Goal: Task Accomplishment & Management: Manage account settings

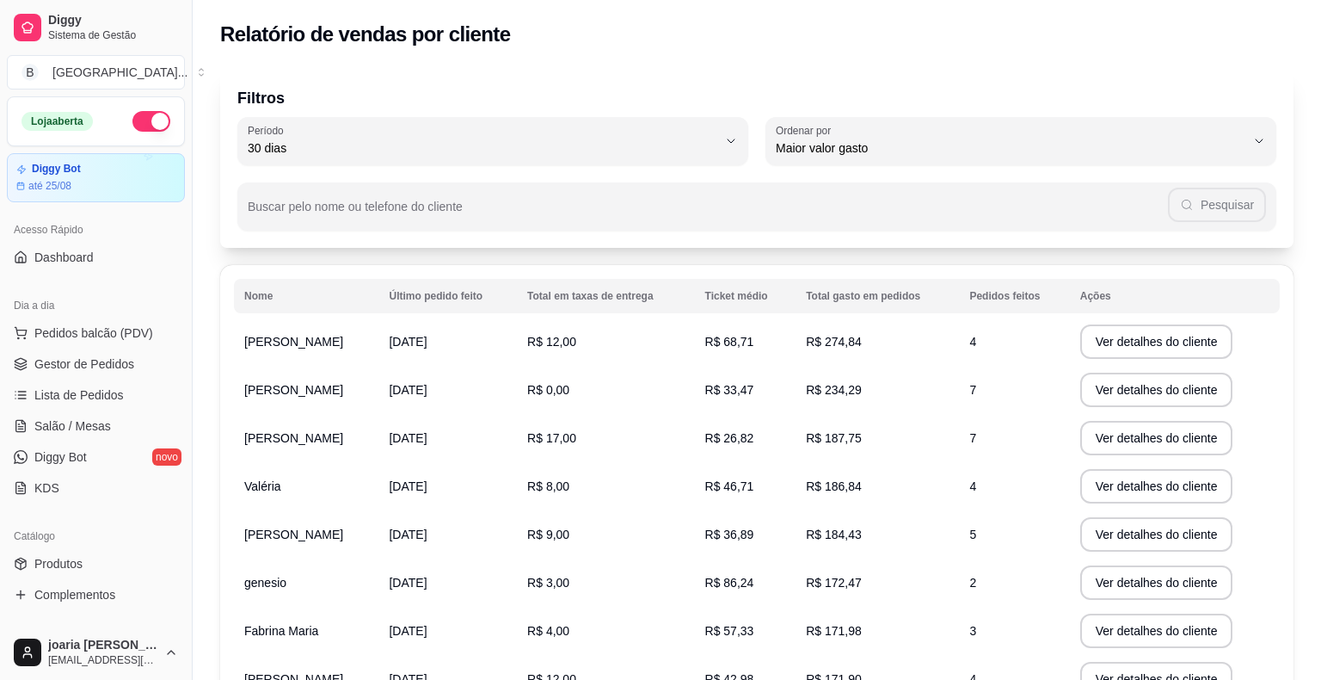
select select "30"
select select "HIGHEST_TOTAL_SPENT_WITH_ORDERS"
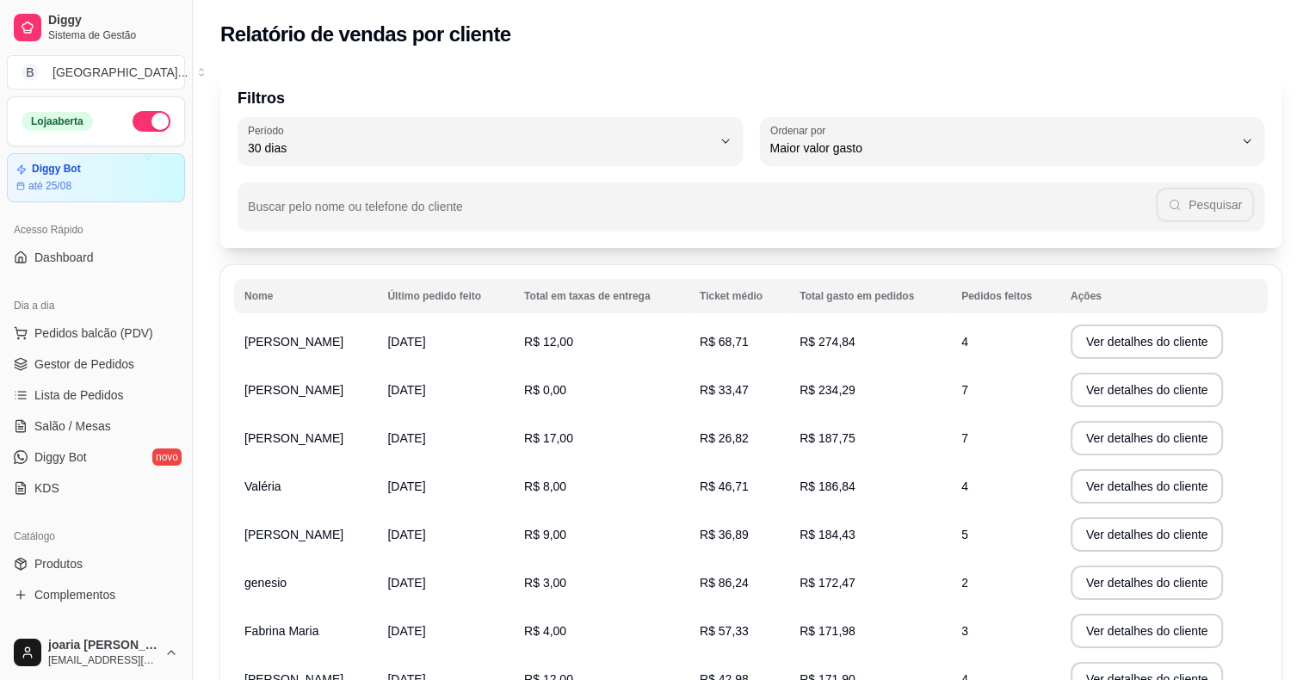
scroll to position [430, 0]
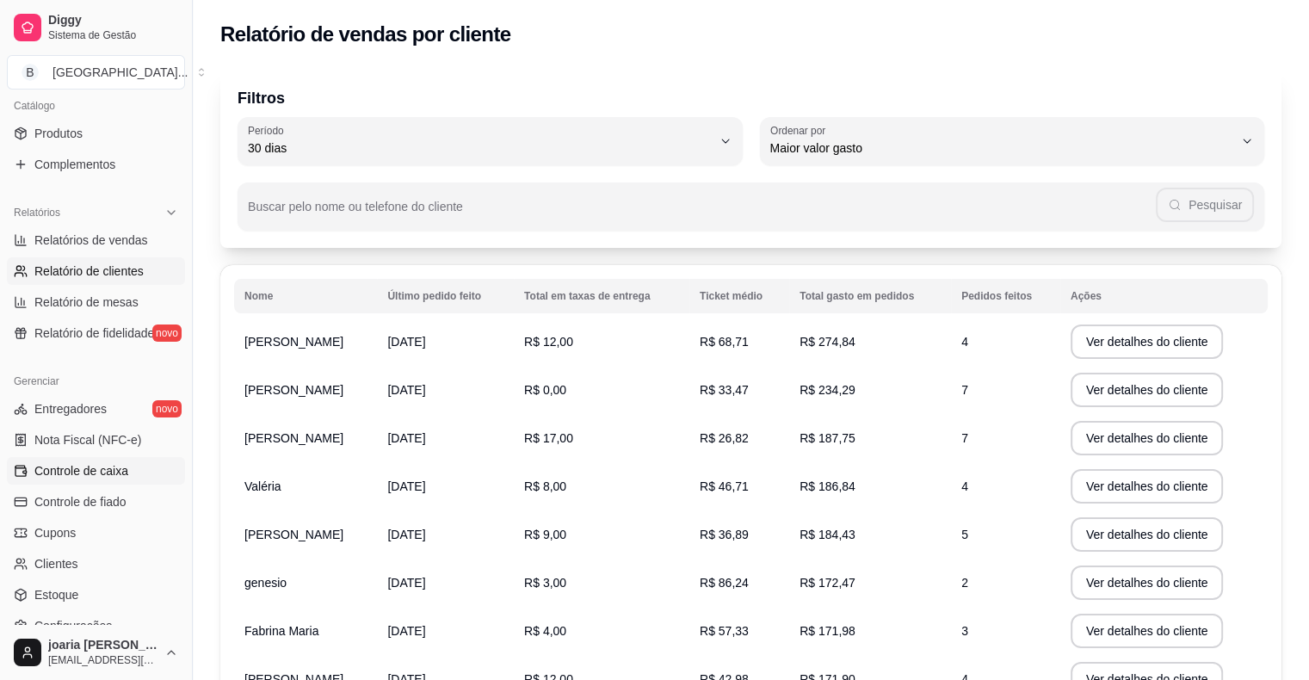
click at [131, 468] on link "Controle de caixa" at bounding box center [96, 471] width 178 height 28
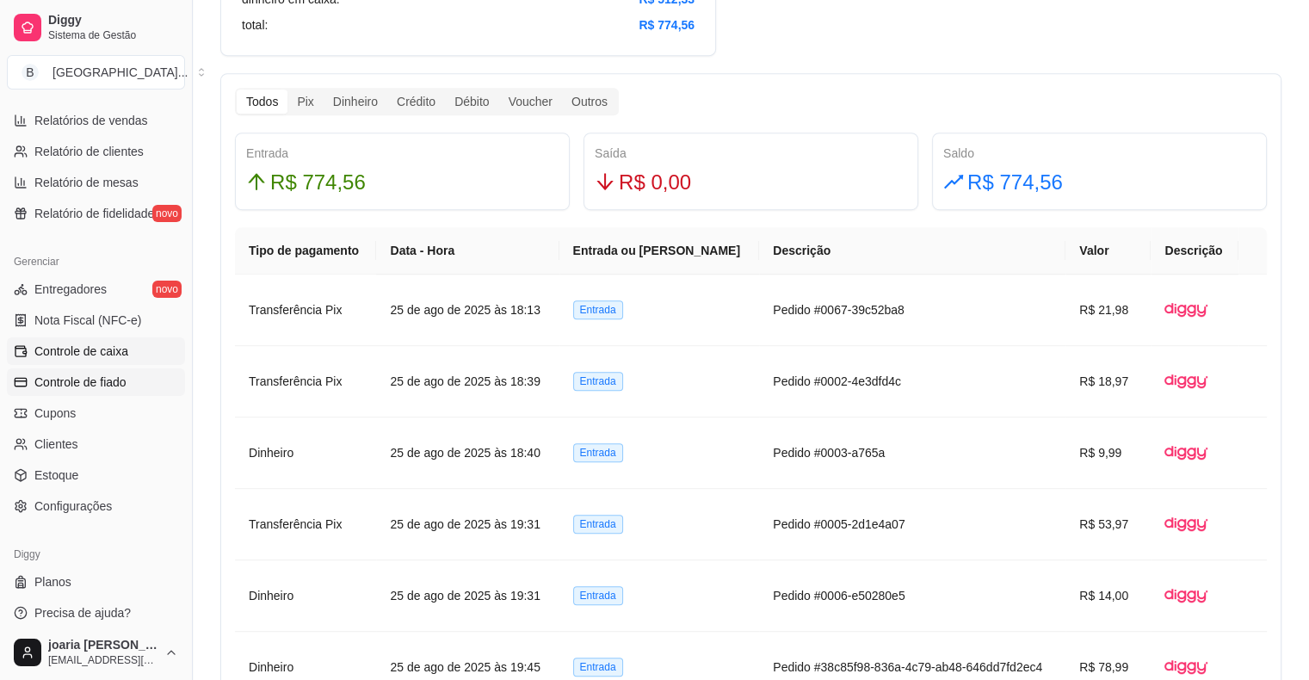
scroll to position [557, 0]
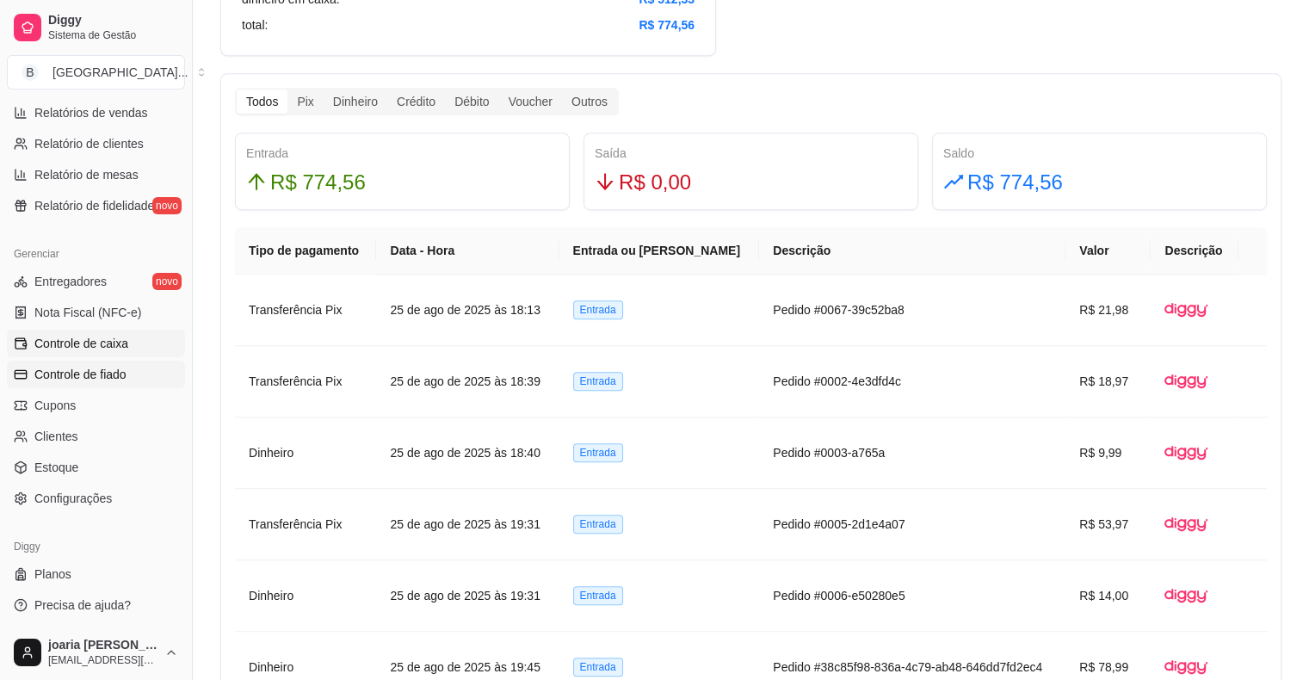
click at [137, 360] on link "Controle de fiado" at bounding box center [96, 374] width 178 height 28
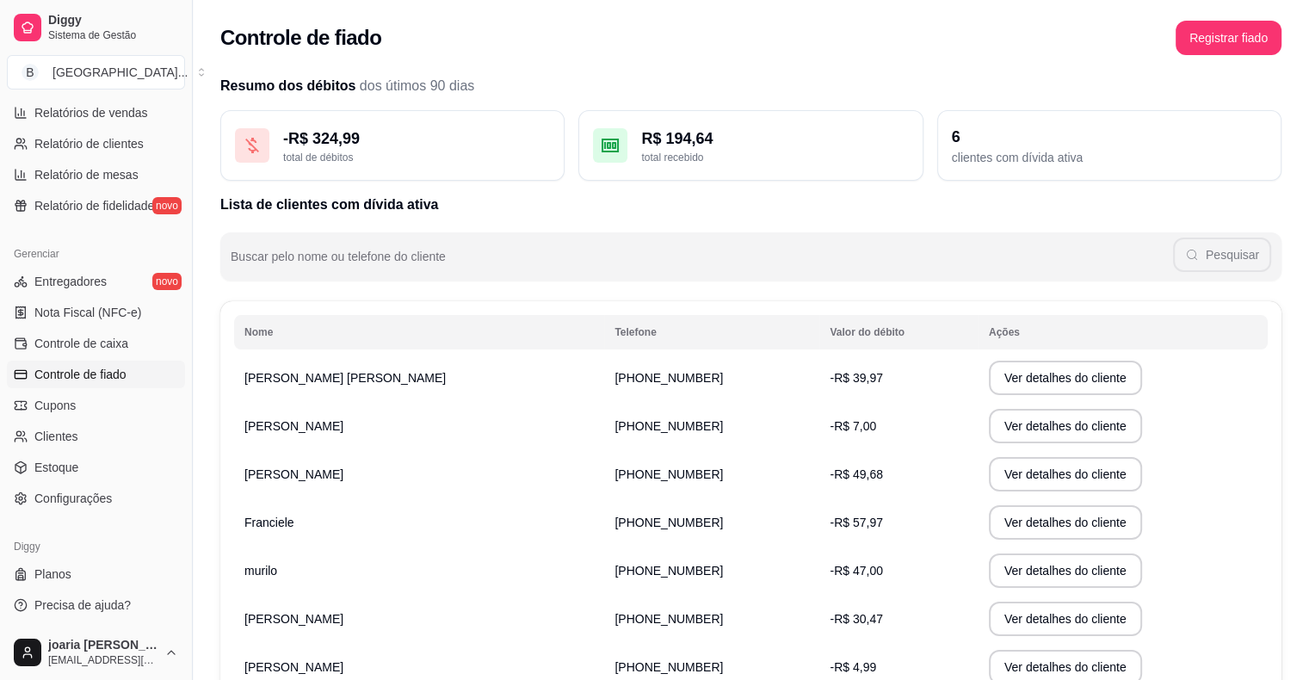
click at [604, 463] on td "[PHONE_NUMBER]" at bounding box center [711, 474] width 215 height 48
click at [991, 471] on button "Ver detalhes do cliente" at bounding box center [1065, 475] width 148 height 34
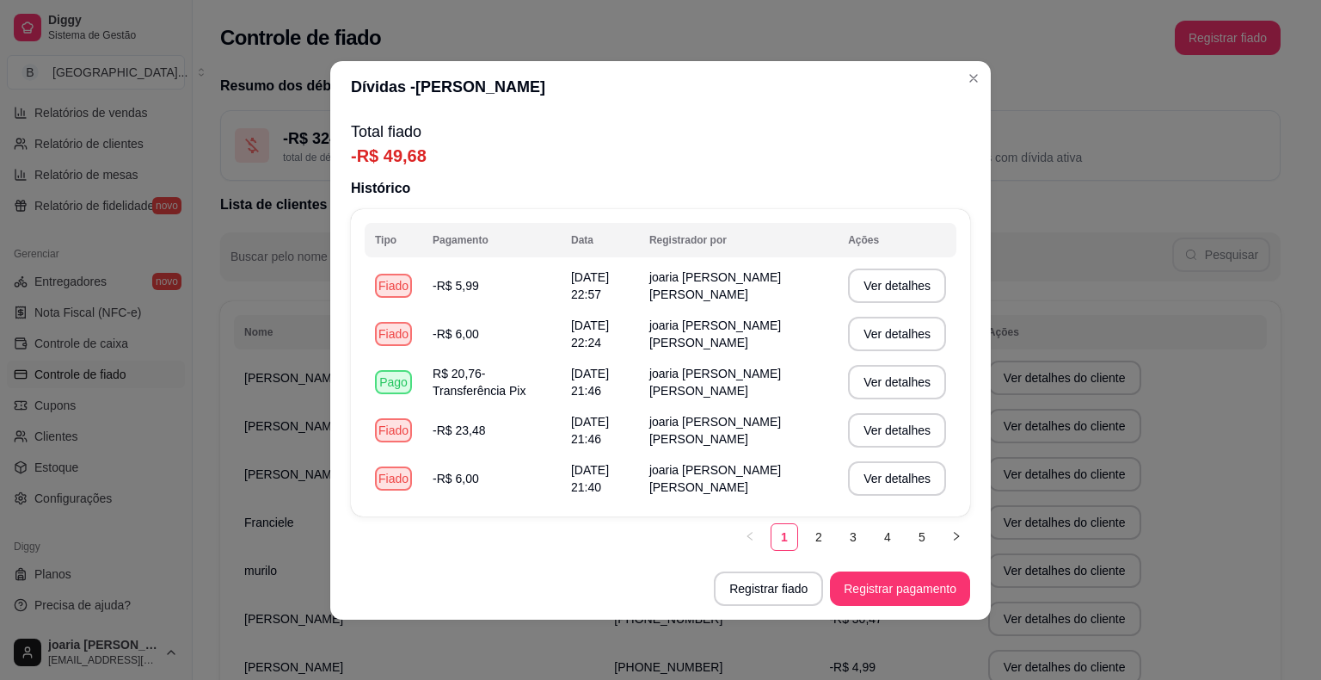
click at [266, 391] on td "[PERSON_NAME] [PERSON_NAME]" at bounding box center [419, 378] width 370 height 48
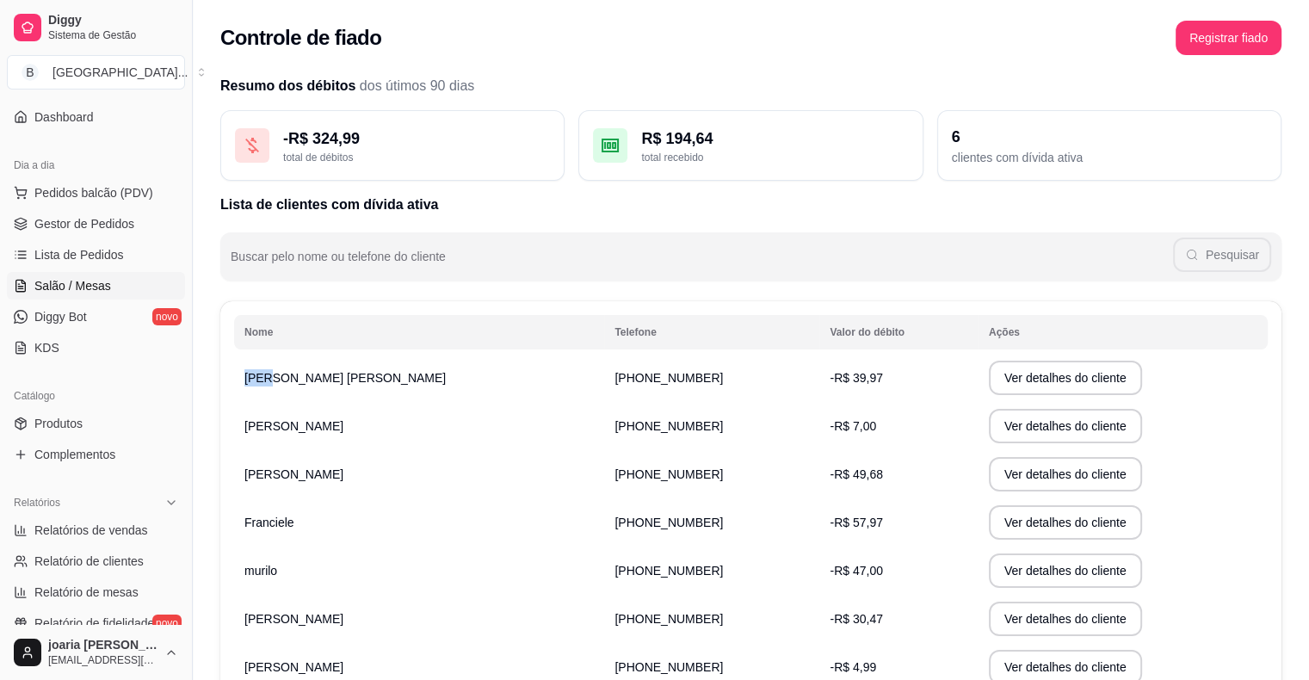
scroll to position [41, 0]
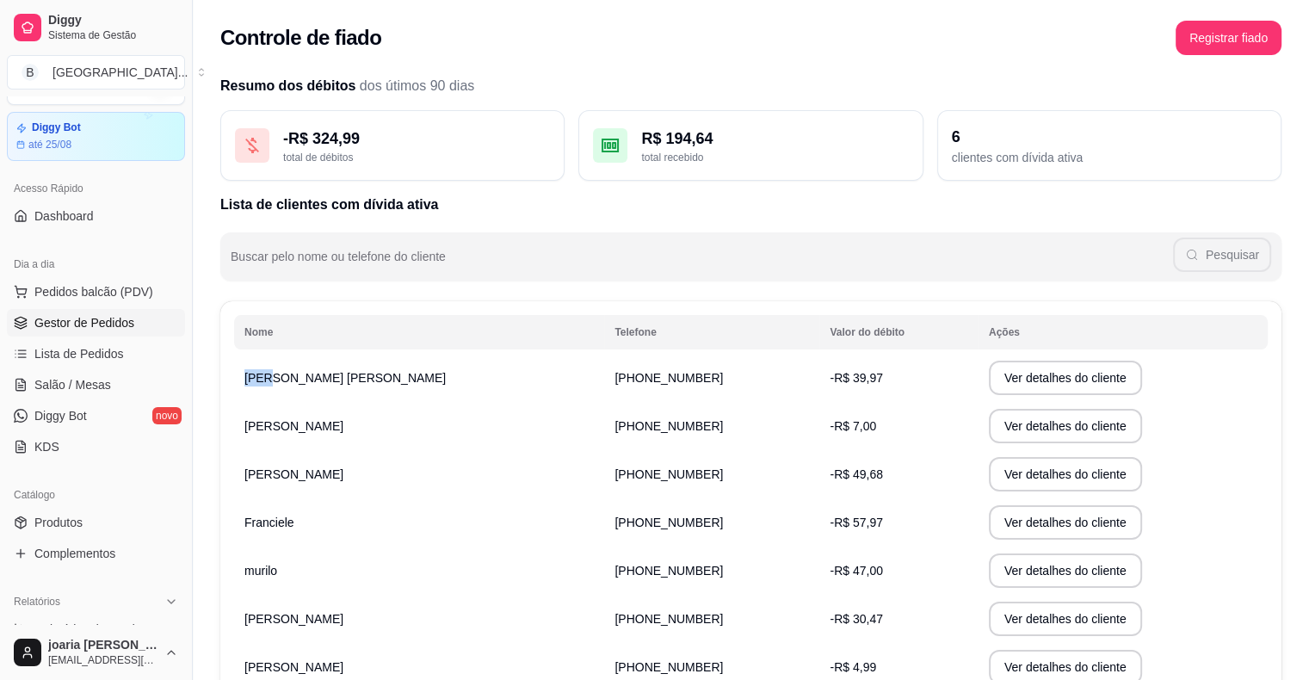
click at [131, 315] on link "Gestor de Pedidos" at bounding box center [96, 323] width 178 height 28
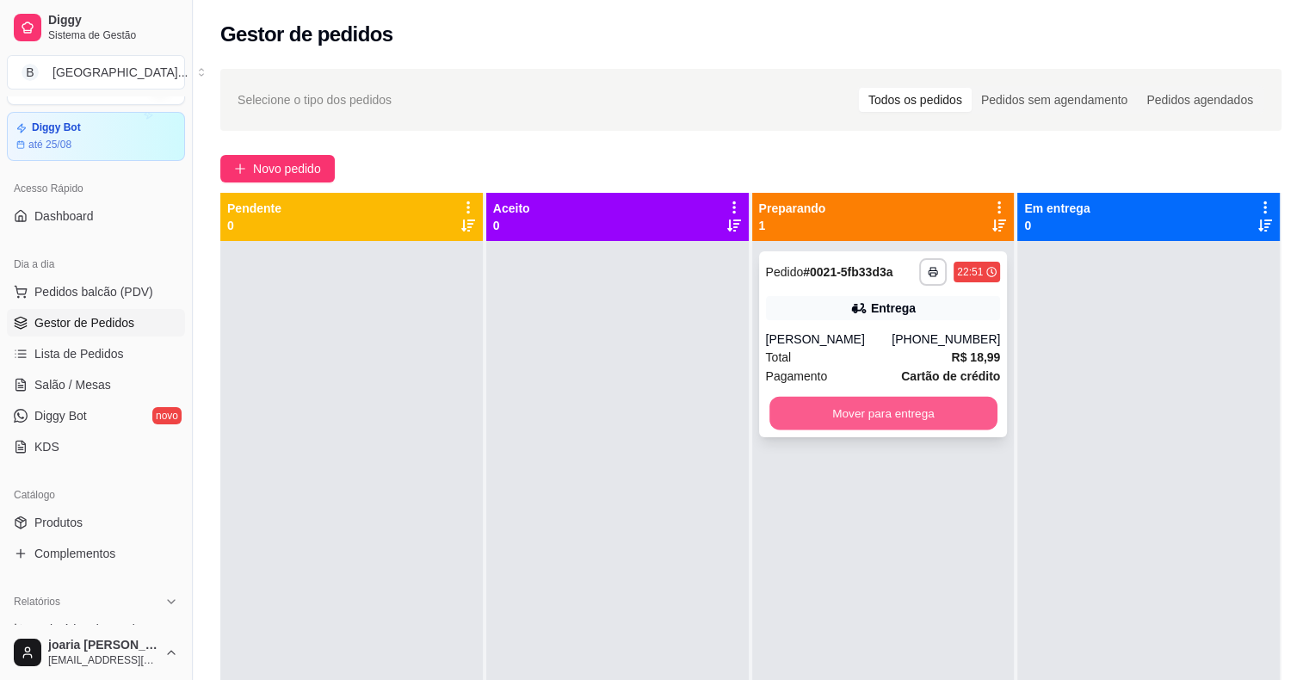
click at [909, 404] on button "Mover para entrega" at bounding box center [883, 414] width 228 height 34
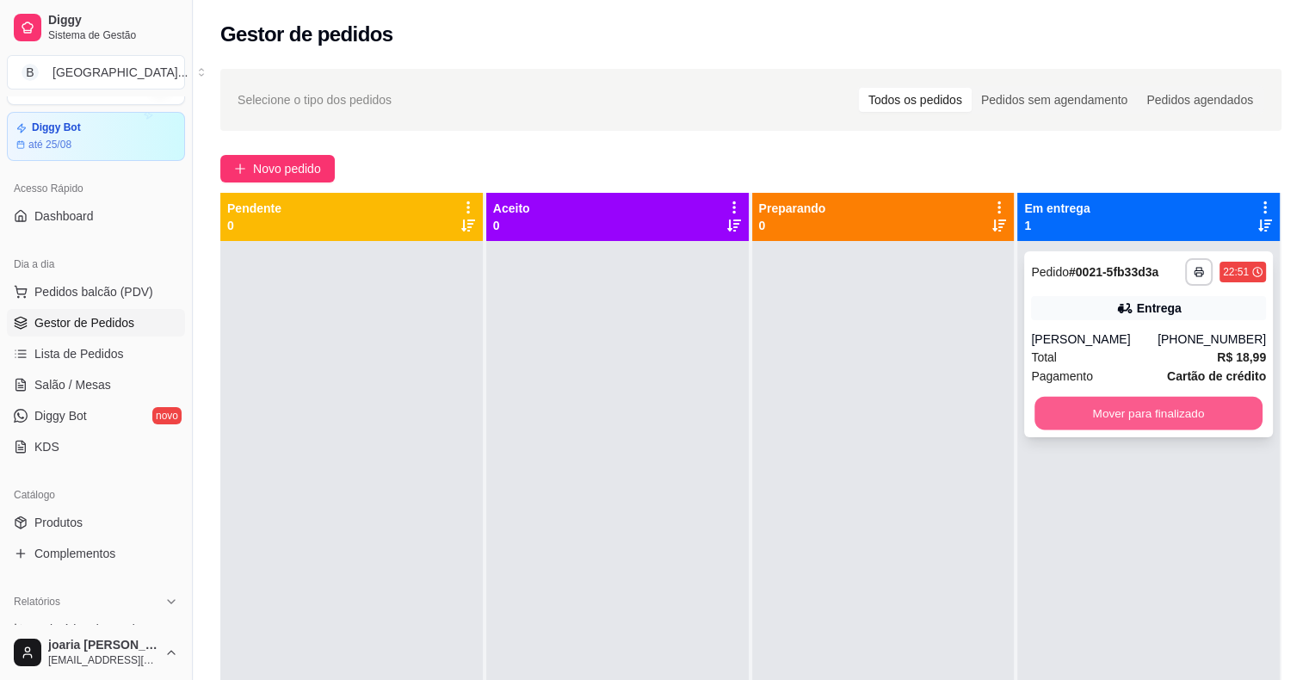
click at [1176, 422] on button "Mover para finalizado" at bounding box center [1148, 414] width 228 height 34
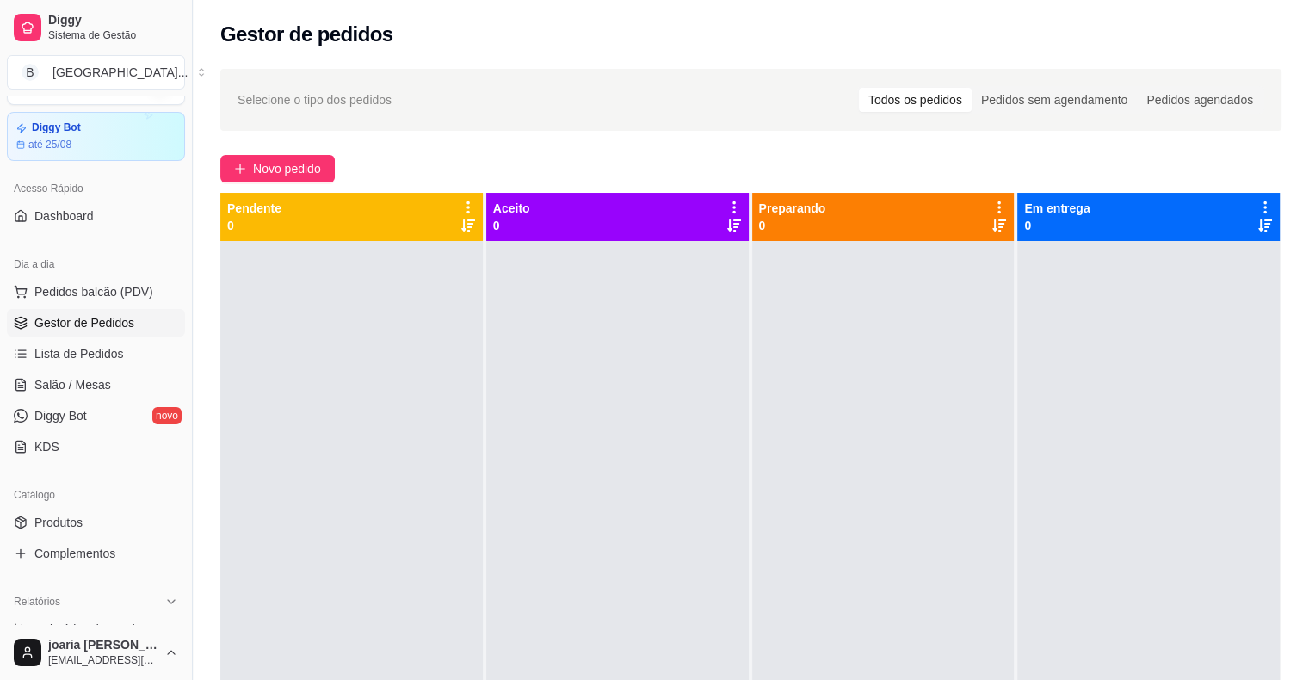
scroll to position [299, 0]
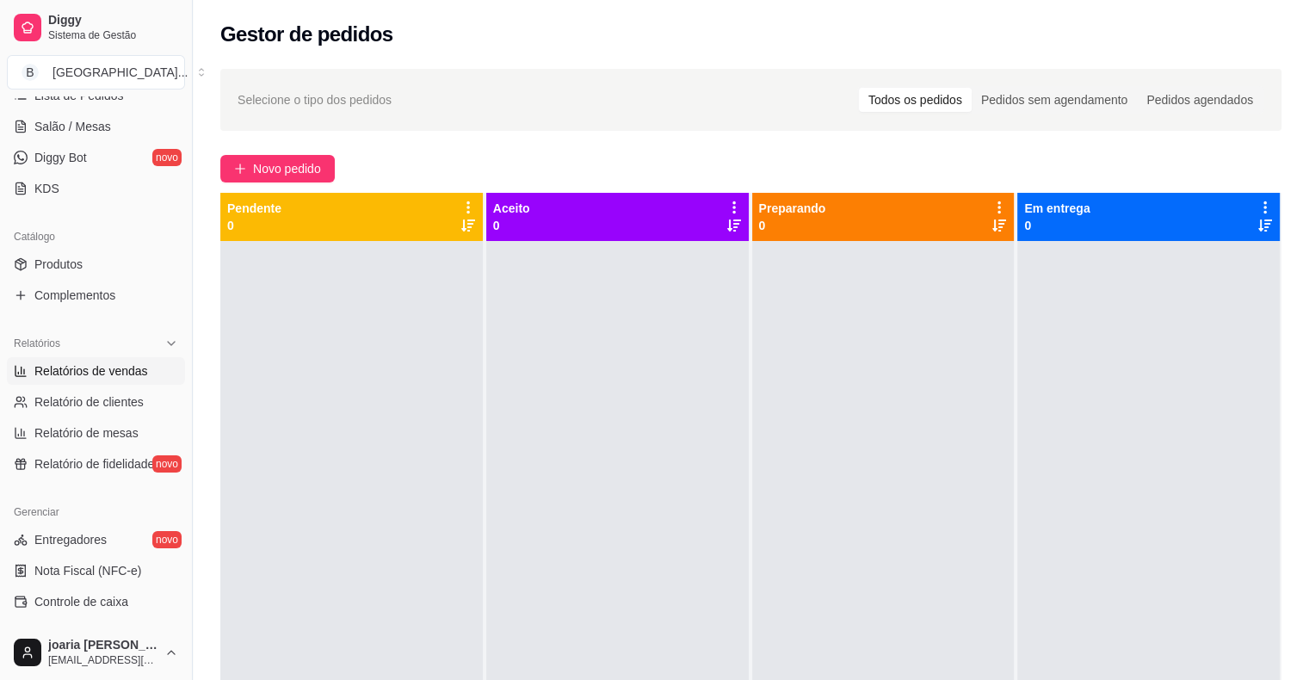
click at [120, 378] on span "Relatórios de vendas" at bounding box center [91, 370] width 114 height 17
select select "ALL"
select select "0"
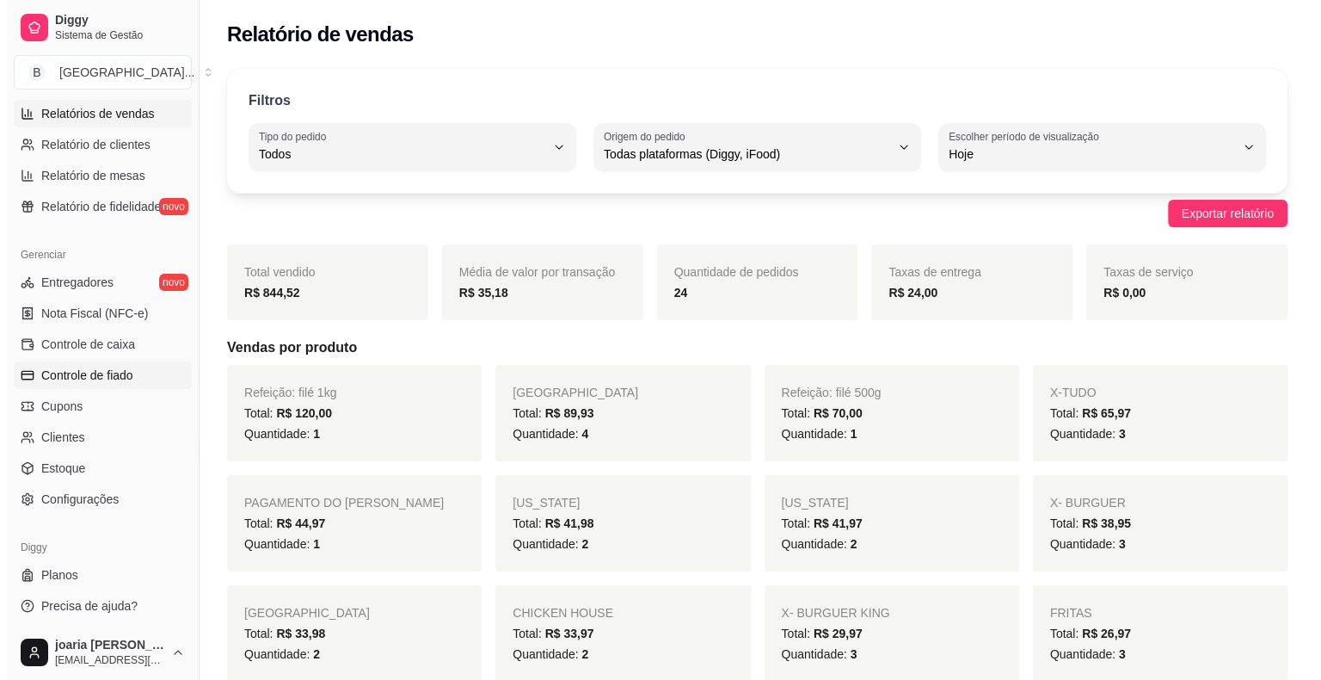
scroll to position [557, 0]
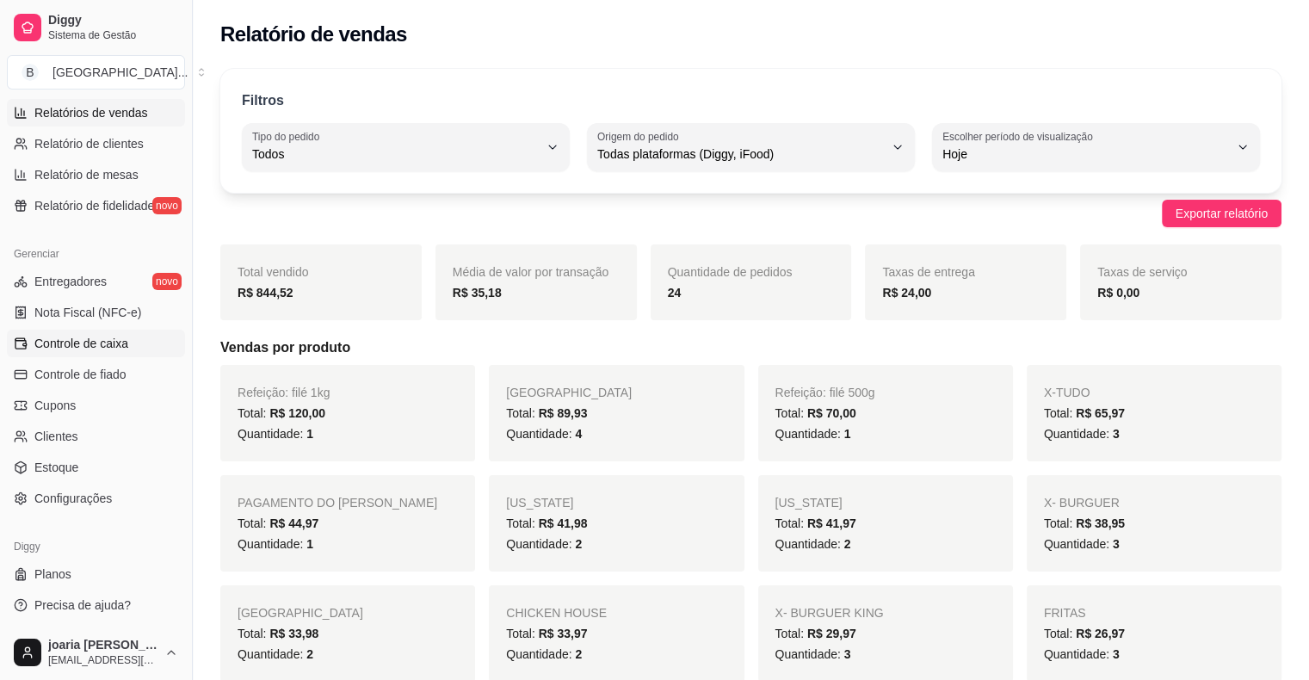
click at [62, 349] on span "Controle de caixa" at bounding box center [81, 343] width 94 height 17
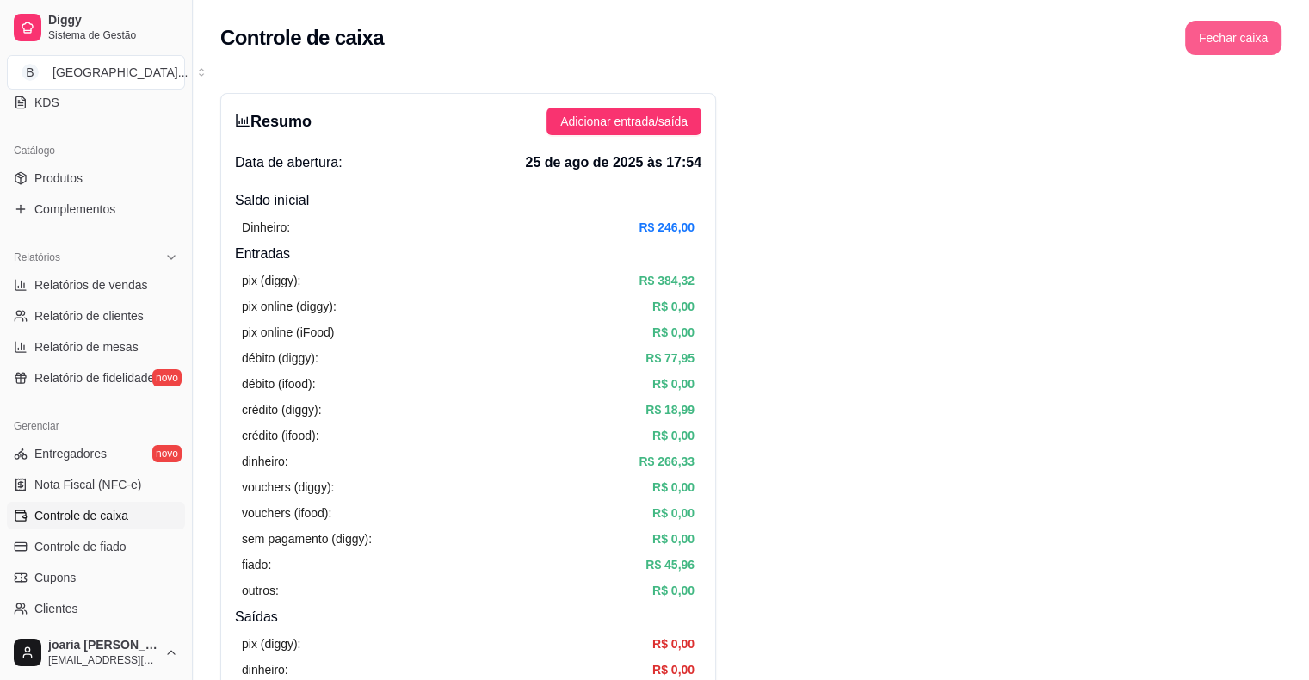
click at [1250, 28] on button "Fechar caixa" at bounding box center [1233, 38] width 96 height 34
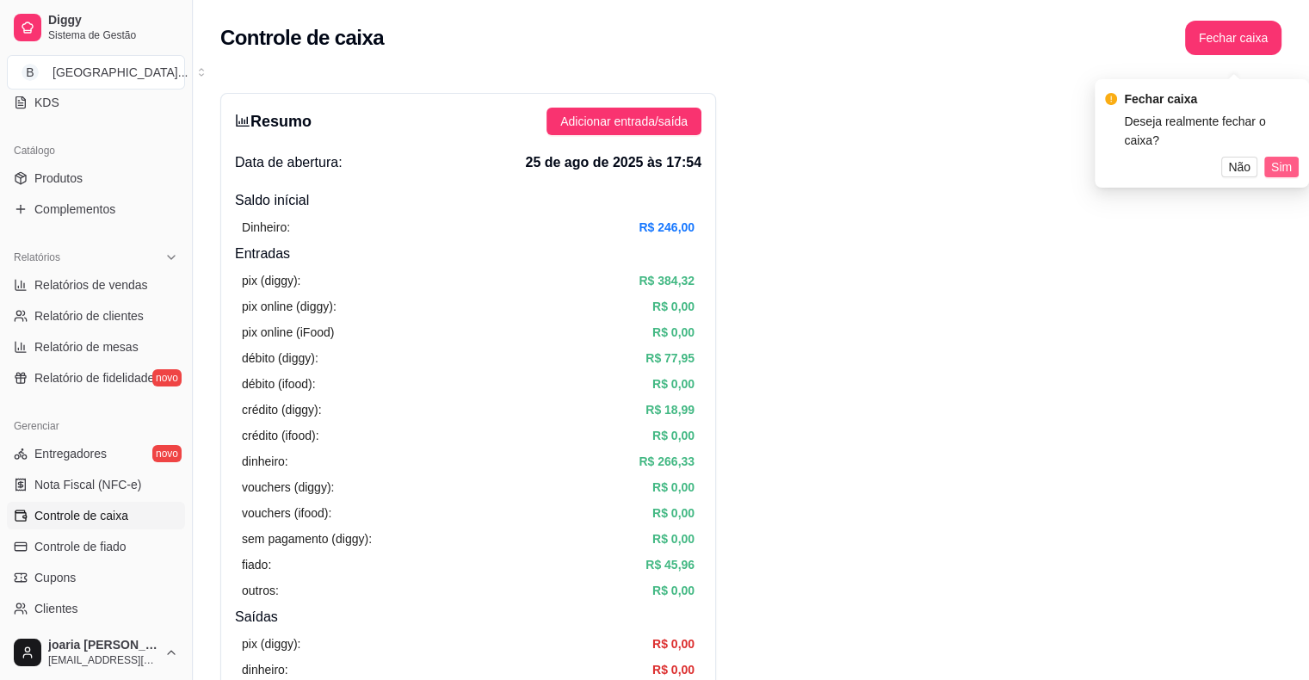
click at [1272, 157] on span "Sim" at bounding box center [1281, 166] width 21 height 19
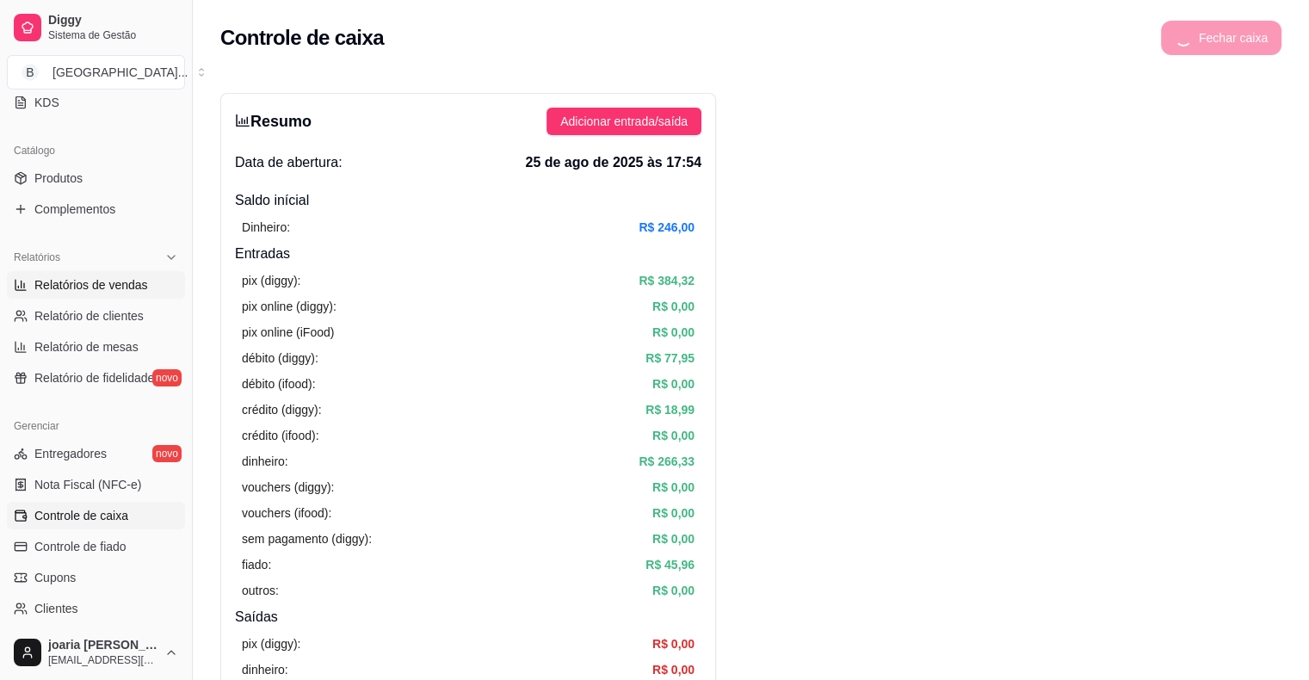
click at [129, 293] on link "Relatórios de vendas" at bounding box center [96, 285] width 178 height 28
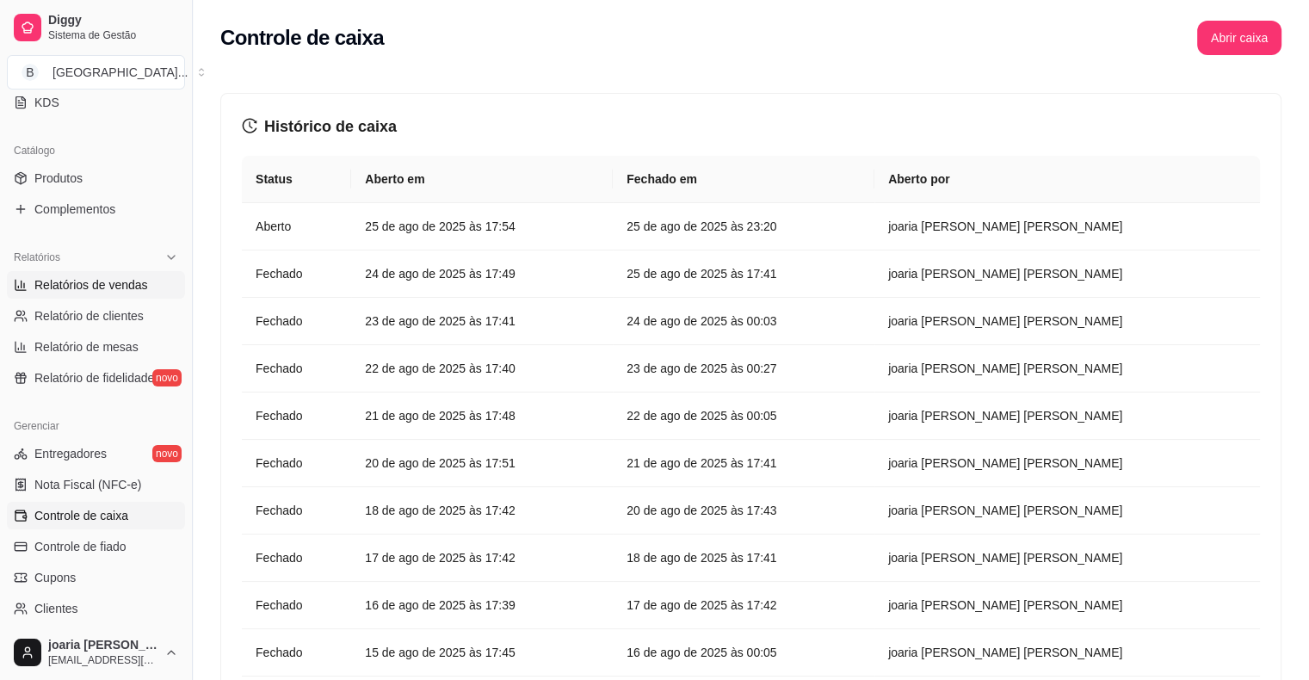
select select "ALL"
select select "0"
